Goal: Navigation & Orientation: Understand site structure

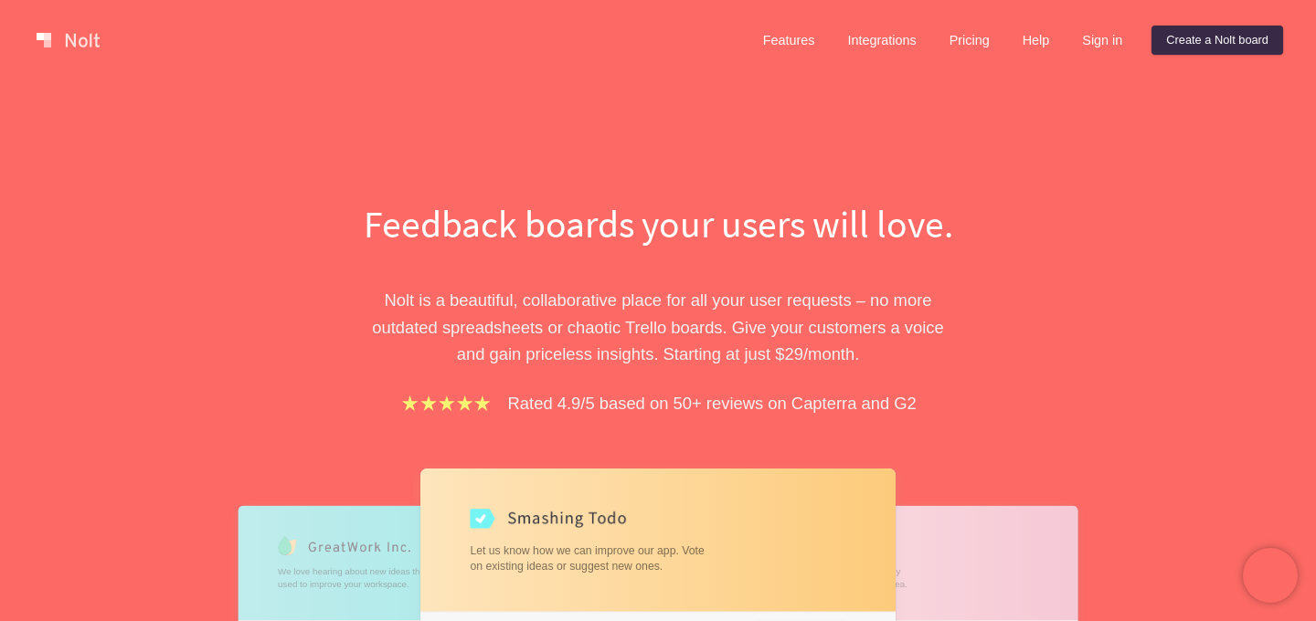
click at [1228, 172] on div "Feedback boards your users will love. [PERSON_NAME] is a beautiful, collaborati…" at bounding box center [658, 532] width 1316 height 905
click at [258, 330] on div "Feedback boards your users will love. [PERSON_NAME] is a beautiful, collaborati…" at bounding box center [658, 579] width 822 height 765
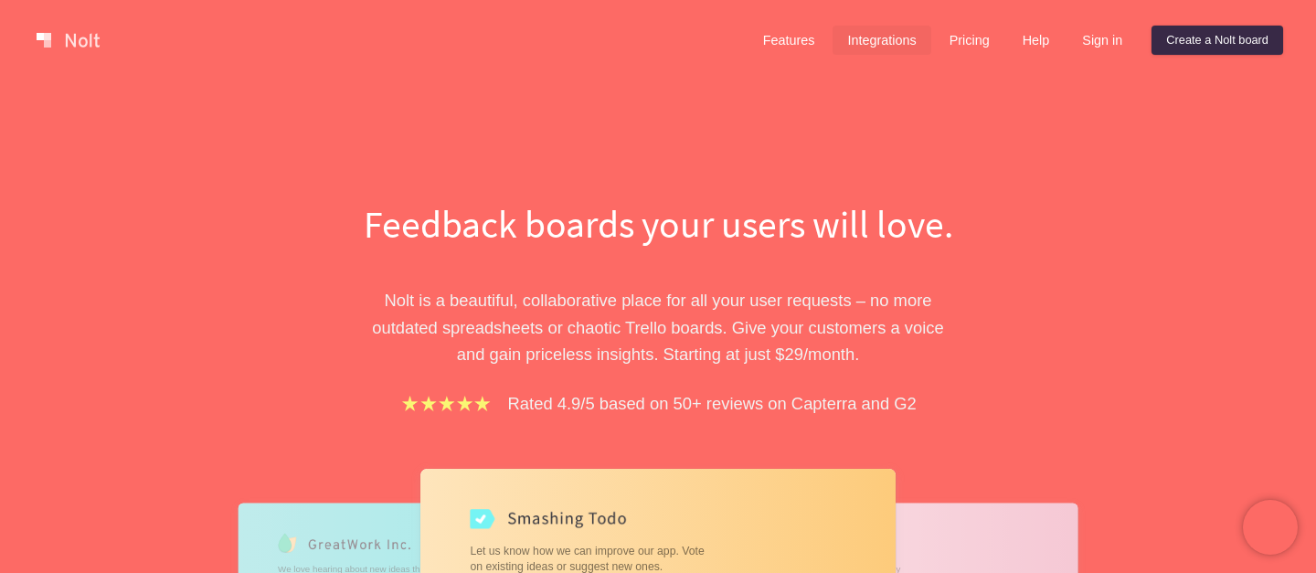
click at [870, 45] on link "Integrations" at bounding box center [881, 40] width 98 height 29
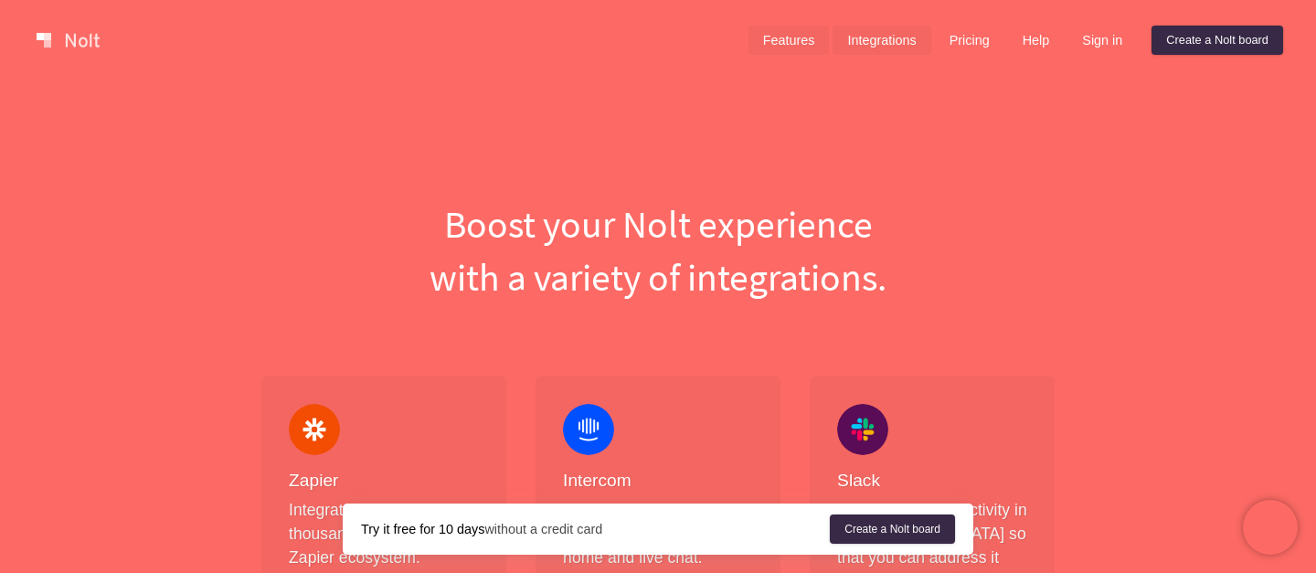
click at [779, 41] on link "Features" at bounding box center [788, 40] width 81 height 29
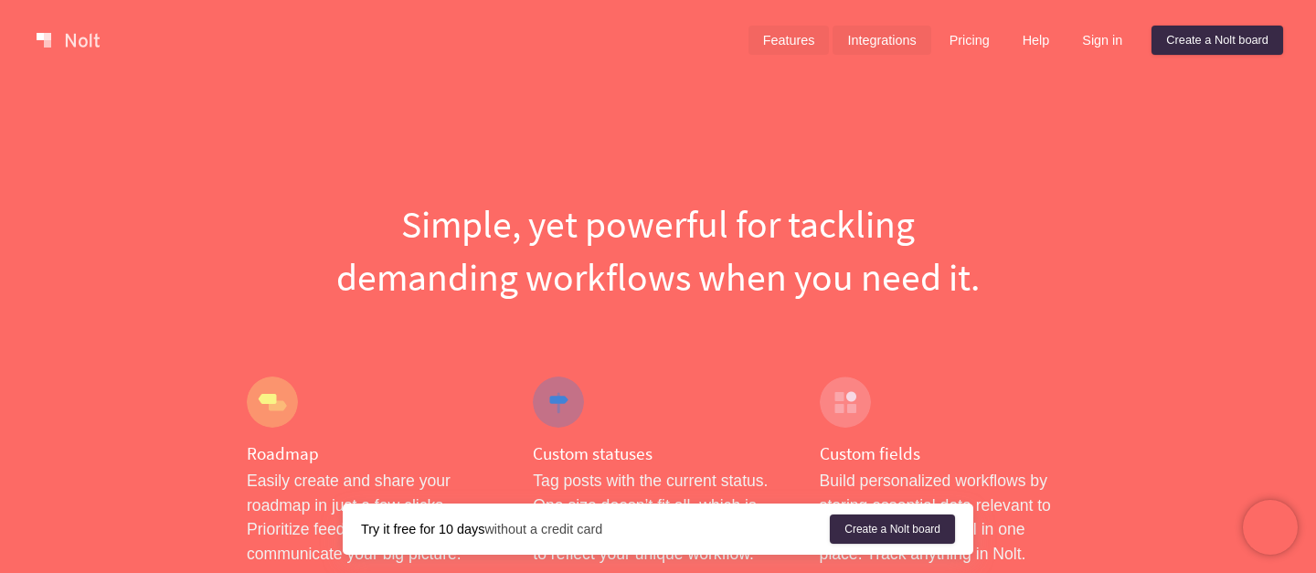
click at [875, 43] on link "Integrations" at bounding box center [881, 40] width 98 height 29
